Goal: Check status: Check status

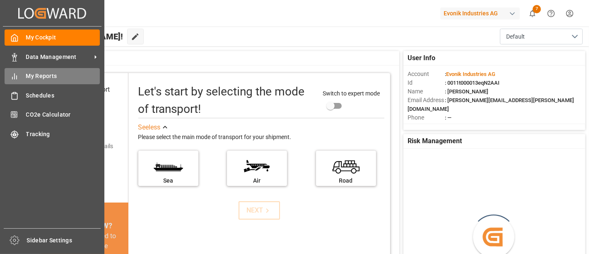
click at [50, 74] on span "My Reports" at bounding box center [63, 76] width 74 height 9
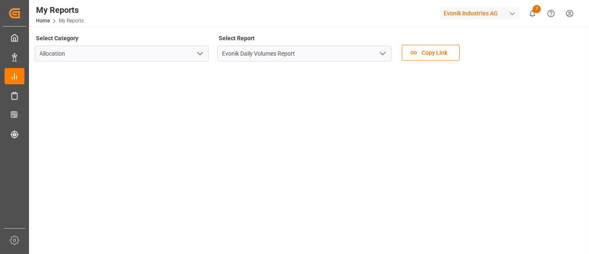
click at [383, 55] on icon "open menu" at bounding box center [383, 53] width 10 height 10
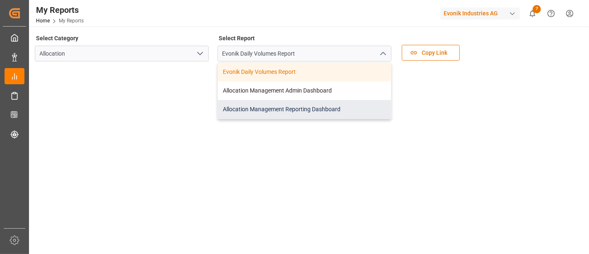
click at [279, 108] on div "Allocation Management Reporting Dashboard" at bounding box center [304, 109] width 173 height 19
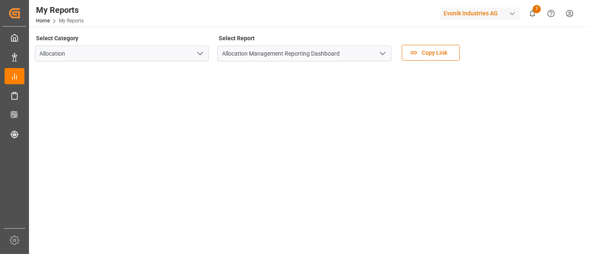
scroll to position [5, 0]
